Goal: Transaction & Acquisition: Download file/media

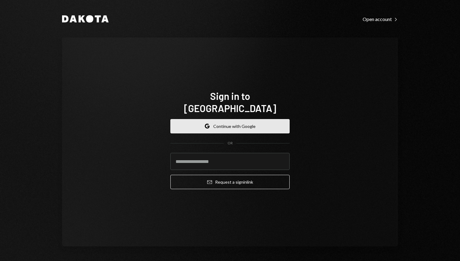
click at [220, 127] on button "Google Continue with Google" at bounding box center [229, 126] width 119 height 14
click at [220, 126] on button "Google Continue with Google" at bounding box center [229, 126] width 119 height 14
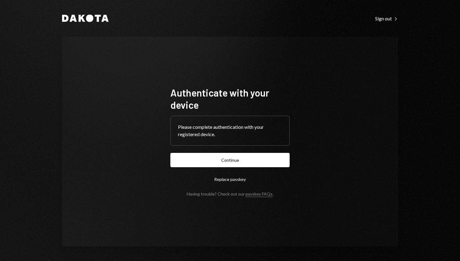
click at [246, 152] on form "Authenticate with your device Please complete authentication with your register…" at bounding box center [229, 141] width 119 height 110
click at [235, 164] on button "Continue" at bounding box center [229, 160] width 119 height 14
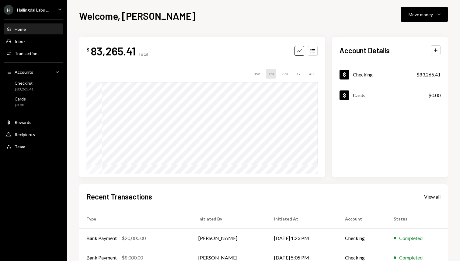
click at [58, 9] on icon "Caret Down" at bounding box center [60, 9] width 7 height 7
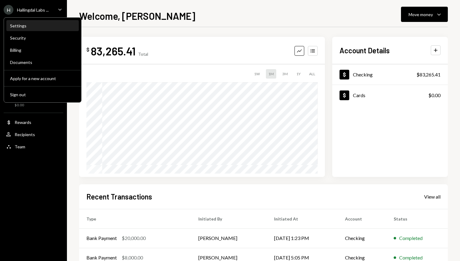
click at [45, 27] on div "Settings" at bounding box center [42, 25] width 65 height 5
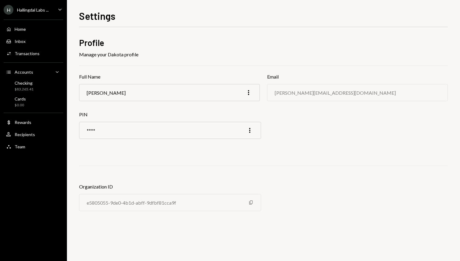
click at [49, 11] on div "Hallingdal Labs ..." at bounding box center [33, 9] width 32 height 5
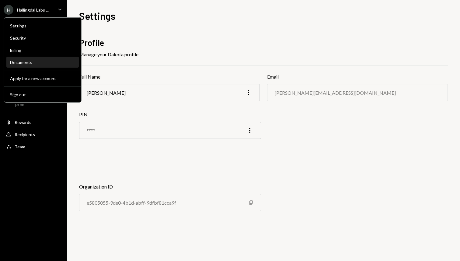
click at [37, 62] on div "Documents" at bounding box center [42, 62] width 65 height 5
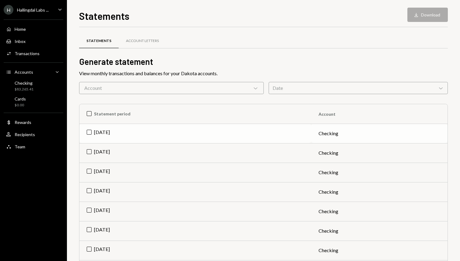
click at [254, 132] on td "Sep 2025" at bounding box center [195, 133] width 232 height 19
click at [428, 16] on button "Download Download" at bounding box center [427, 15] width 40 height 14
